Goal: Information Seeking & Learning: Learn about a topic

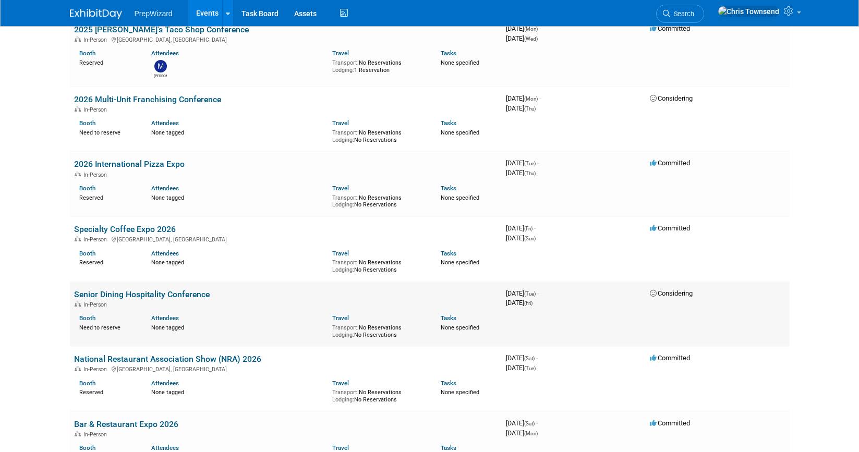
scroll to position [296, 0]
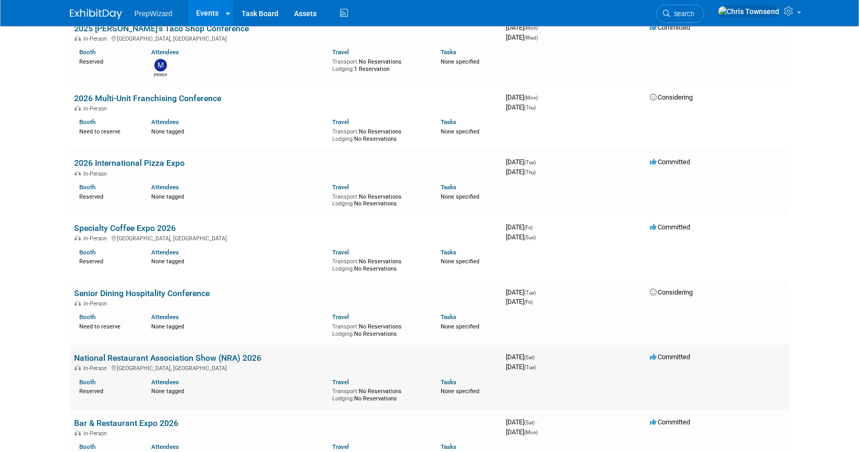
click at [192, 353] on link "National Restaurant Association Show (NRA) 2026" at bounding box center [167, 358] width 187 height 10
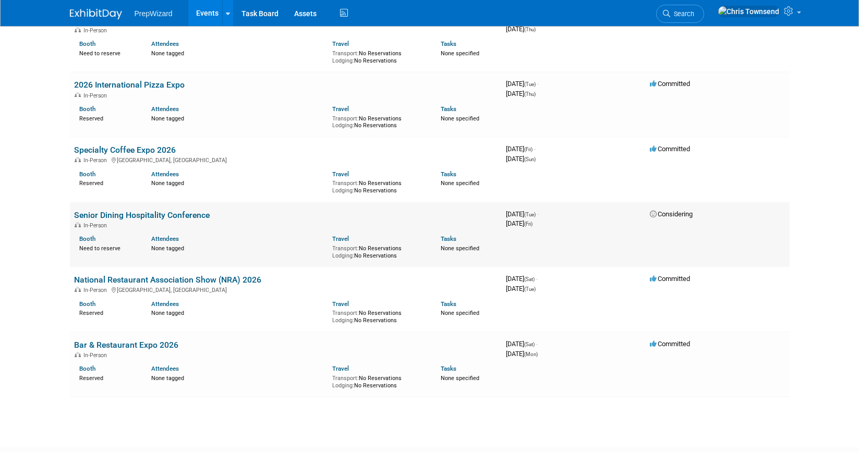
scroll to position [384, 0]
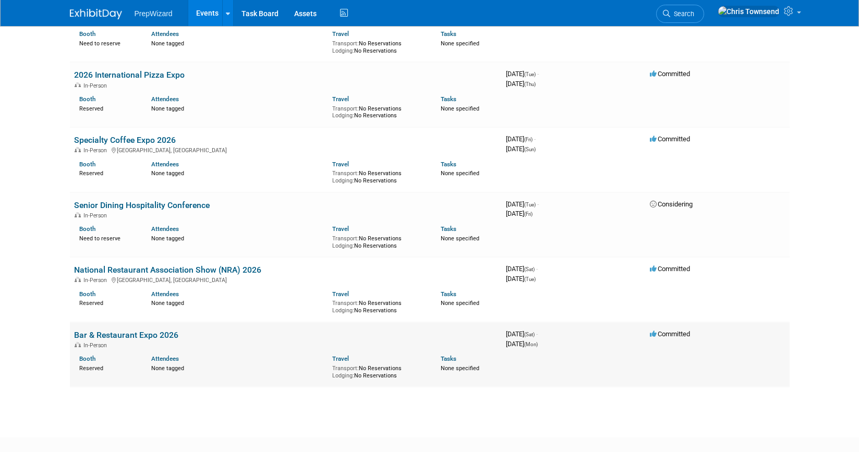
click at [141, 330] on link "Bar & Restaurant Expo 2026" at bounding box center [126, 335] width 104 height 10
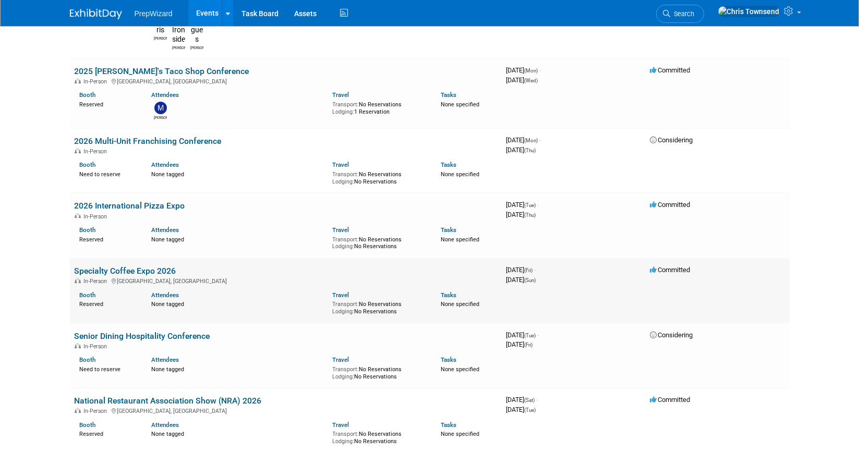
scroll to position [240, 0]
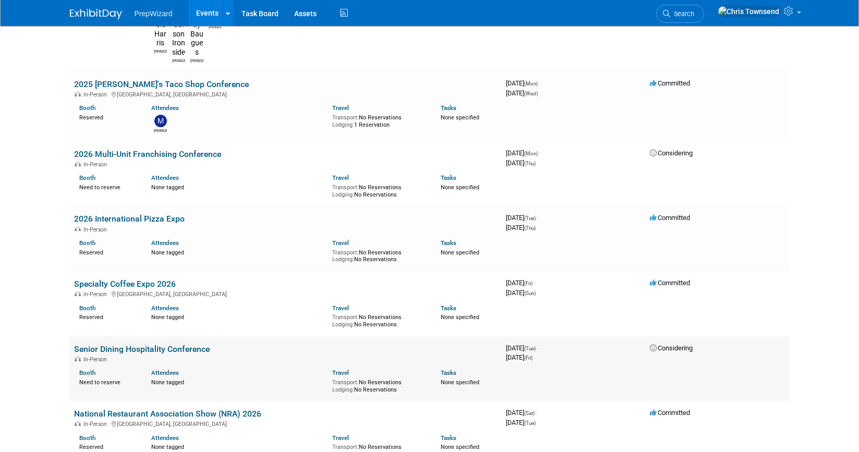
click at [166, 344] on link "Senior Dining Hospitality Conference" at bounding box center [142, 349] width 136 height 10
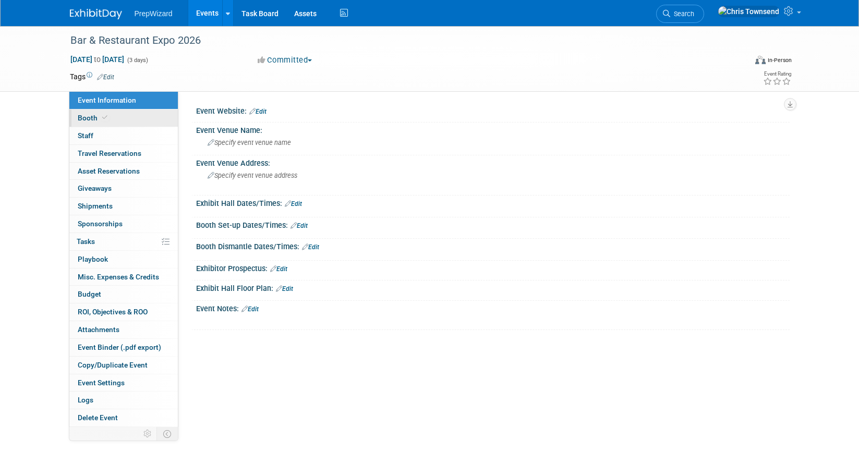
click at [93, 117] on span "Booth" at bounding box center [94, 118] width 32 height 8
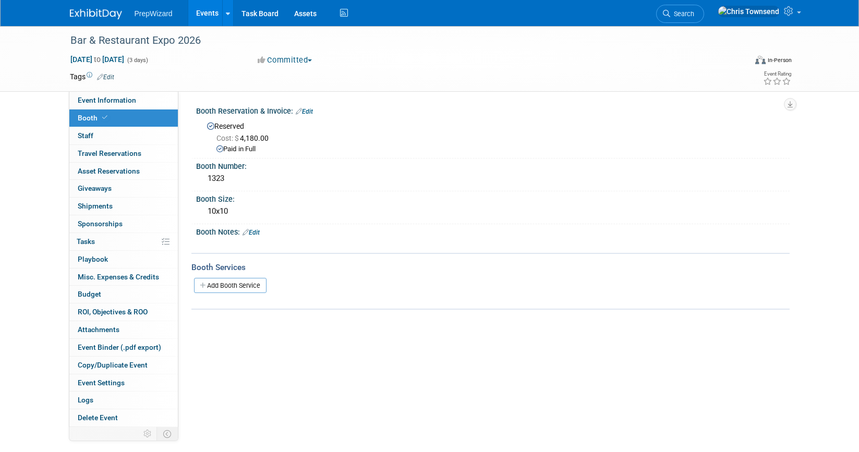
scroll to position [6, 0]
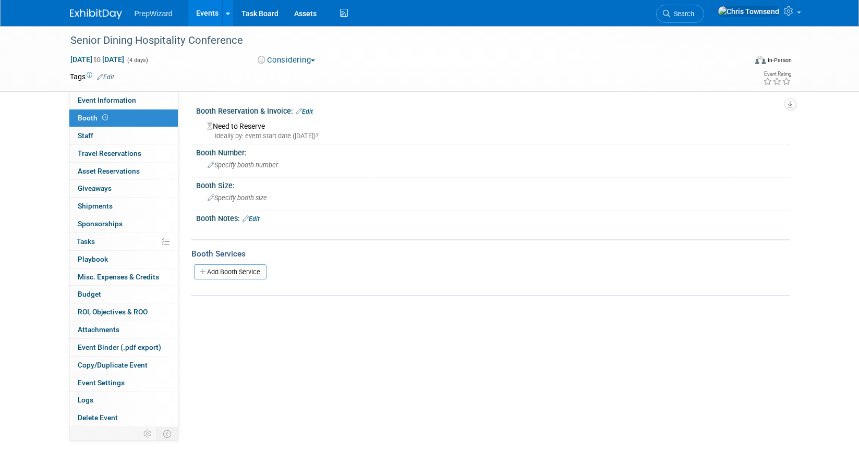
click at [259, 220] on link "Edit" at bounding box center [250, 218] width 17 height 7
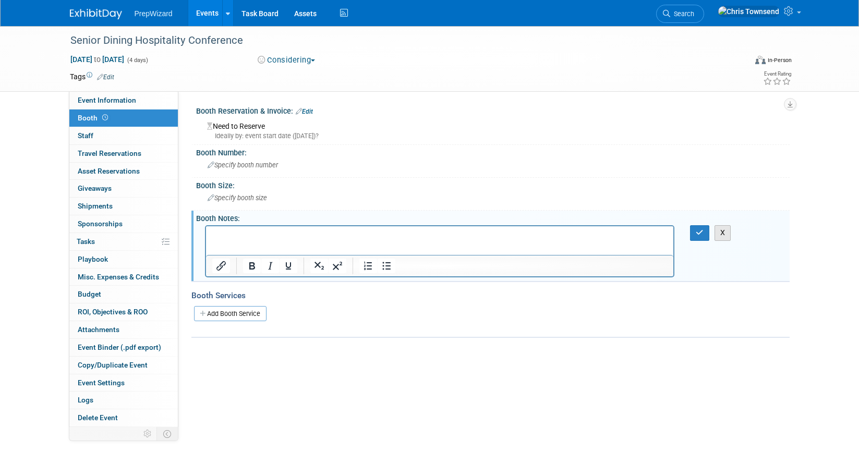
click at [720, 234] on button "X" at bounding box center [722, 232] width 17 height 15
